Goal: Obtain resource: Download file/media

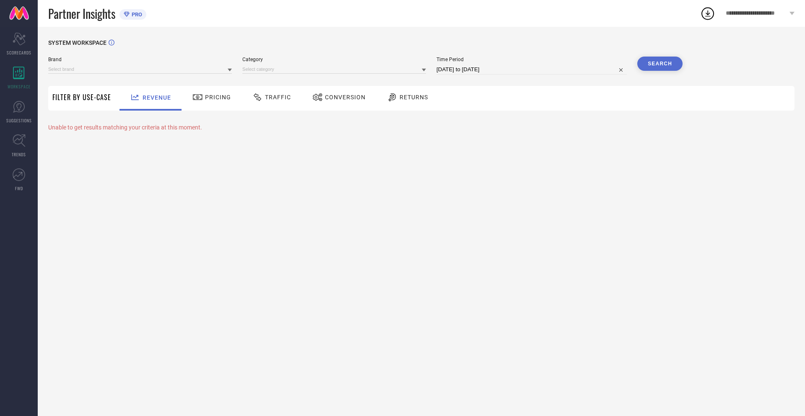
type input "NIKE"
type input "All"
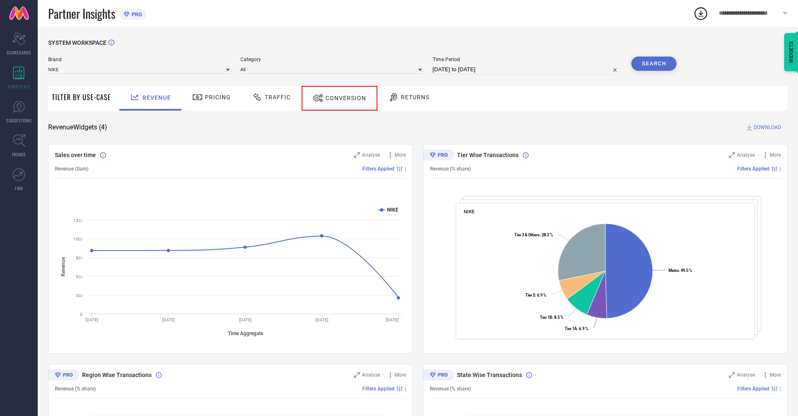
click at [336, 98] on span "Conversion" at bounding box center [346, 98] width 41 height 7
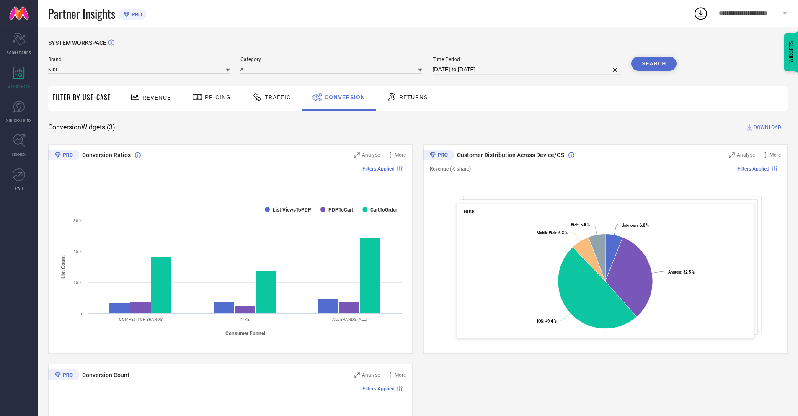
click at [526, 70] on input "[DATE] to [DATE]" at bounding box center [527, 70] width 189 height 10
select select "7"
select select "2025"
select select "8"
select select "2025"
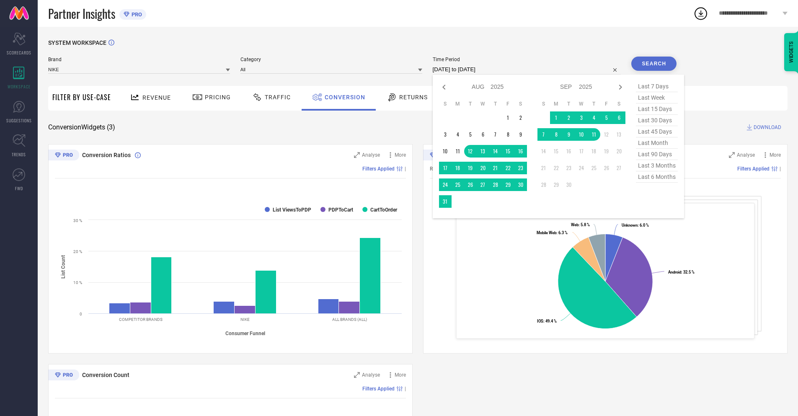
select select "8"
select select "2025"
select select "9"
select select "2025"
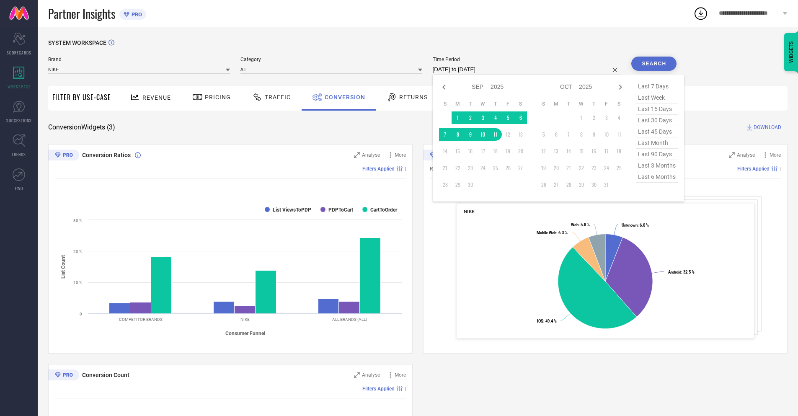
click at [494, 135] on td "11" at bounding box center [495, 134] width 13 height 13
type input "11-09-2025 to 11-09-2025"
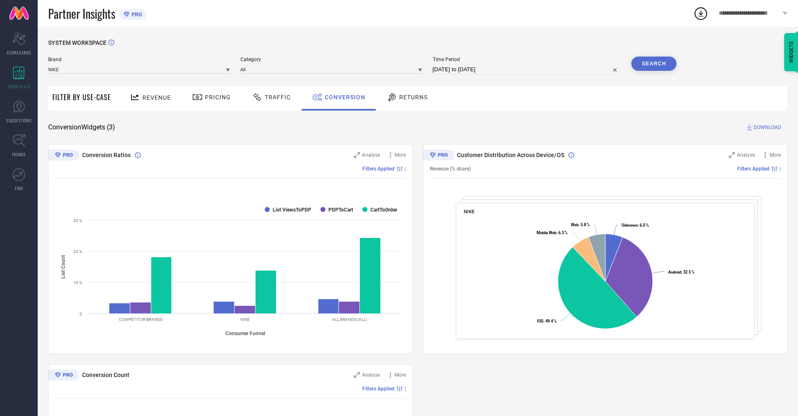
click at [654, 64] on button "Search" at bounding box center [653, 64] width 45 height 14
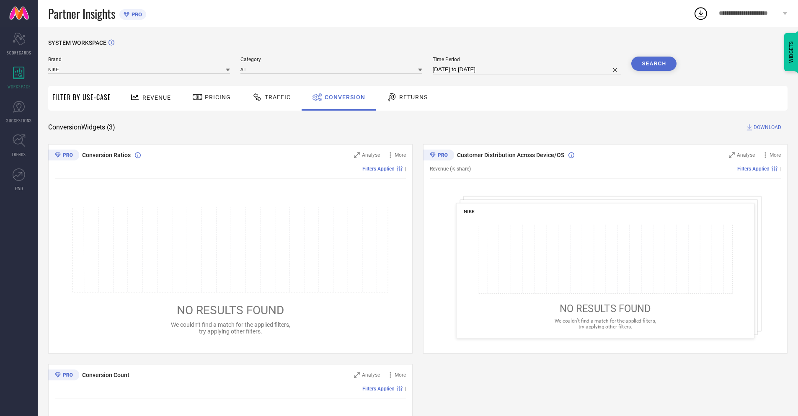
click at [768, 127] on span "DOWNLOAD" at bounding box center [768, 127] width 28 height 8
